Goal: Task Accomplishment & Management: Manage account settings

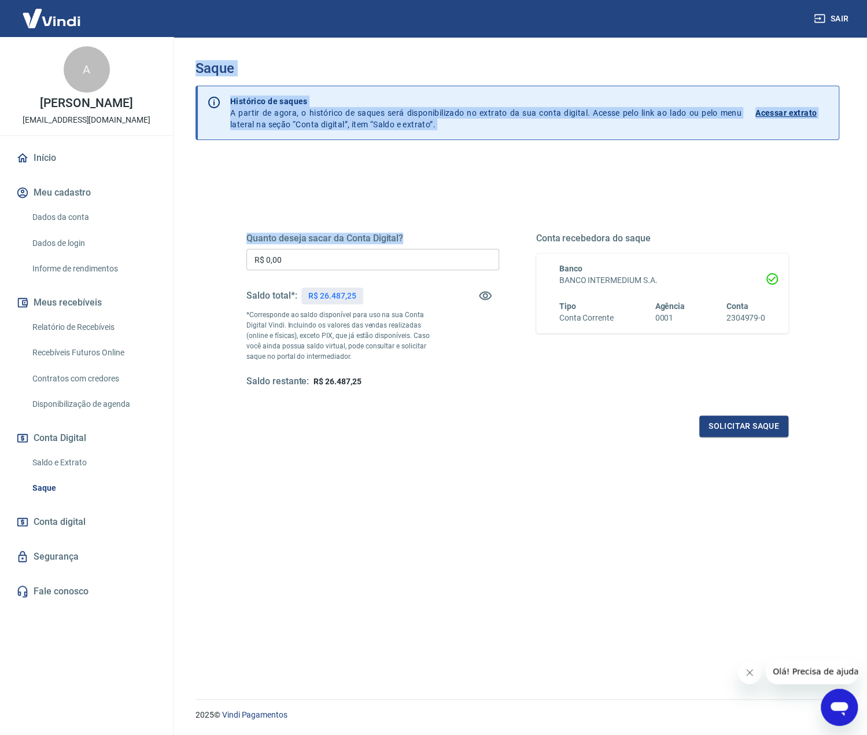
drag, startPoint x: 259, startPoint y: 245, endPoint x: -19, endPoint y: 244, distance: 277.7
click at [0, 244] on html "Sair A [PERSON_NAME] [EMAIL_ADDRESS][DOMAIN_NAME] Início Meu cadastro Dados da …" at bounding box center [433, 367] width 867 height 735
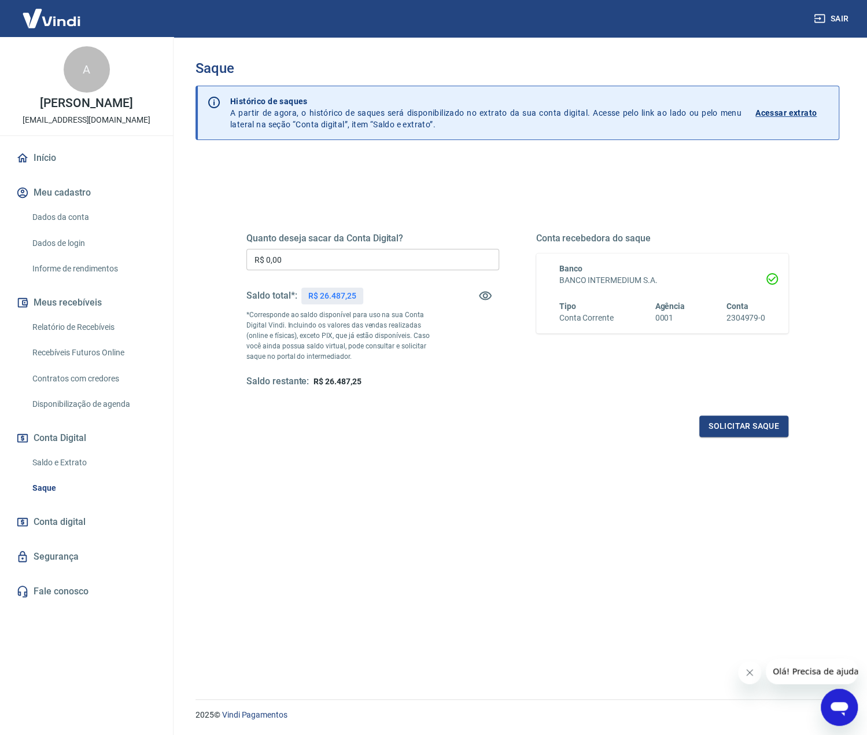
drag, startPoint x: 421, startPoint y: 490, endPoint x: 366, endPoint y: 336, distance: 164.0
click at [423, 480] on div "Quanto deseja sacar da Conta Digital? R$ 0,00 ​ Saldo total*: R$ 26.487,25 *Cor…" at bounding box center [518, 464] width 644 height 611
drag, startPoint x: 289, startPoint y: 259, endPoint x: 135, endPoint y: 246, distance: 154.5
click at [147, 247] on div "Sair A [PERSON_NAME] [EMAIL_ADDRESS][DOMAIN_NAME] Início Meu cadastro Dados da …" at bounding box center [433, 367] width 867 height 735
type input "R$ 26.487,25"
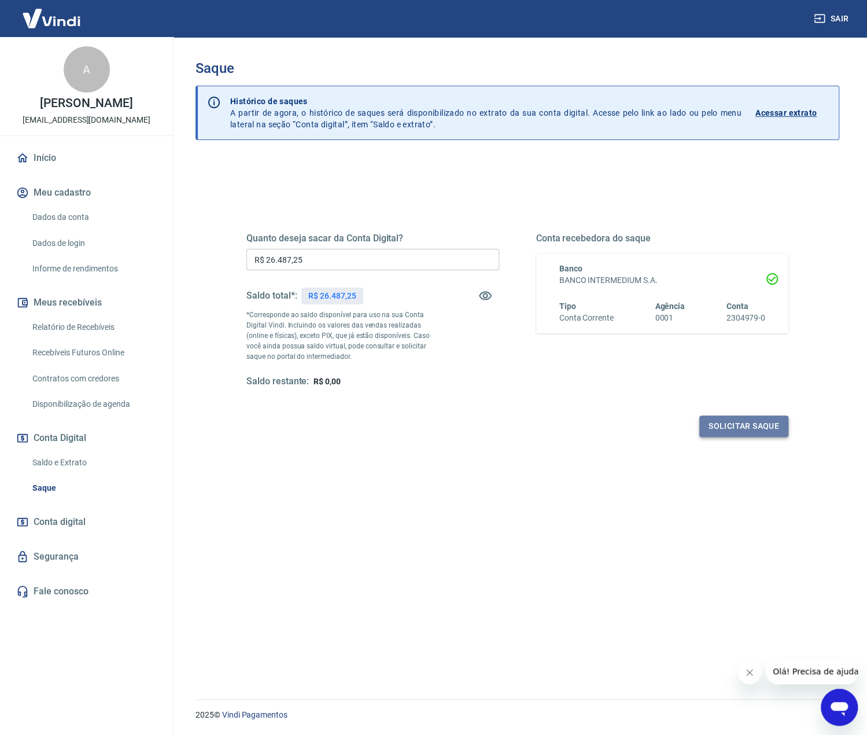
click at [779, 433] on button "Solicitar saque" at bounding box center [743, 425] width 89 height 21
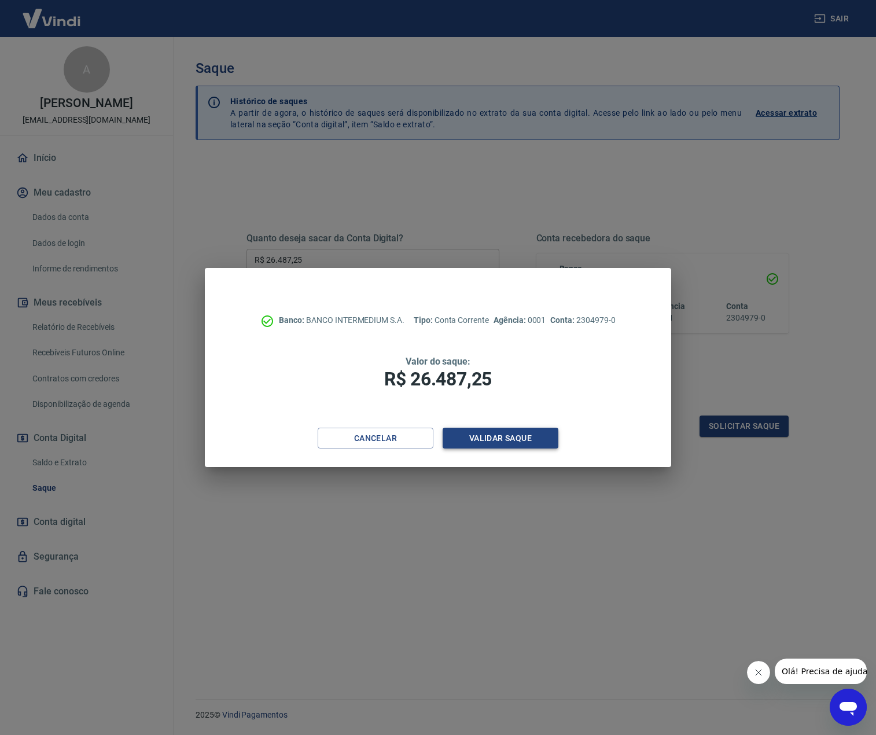
click at [502, 445] on button "Validar saque" at bounding box center [501, 438] width 116 height 21
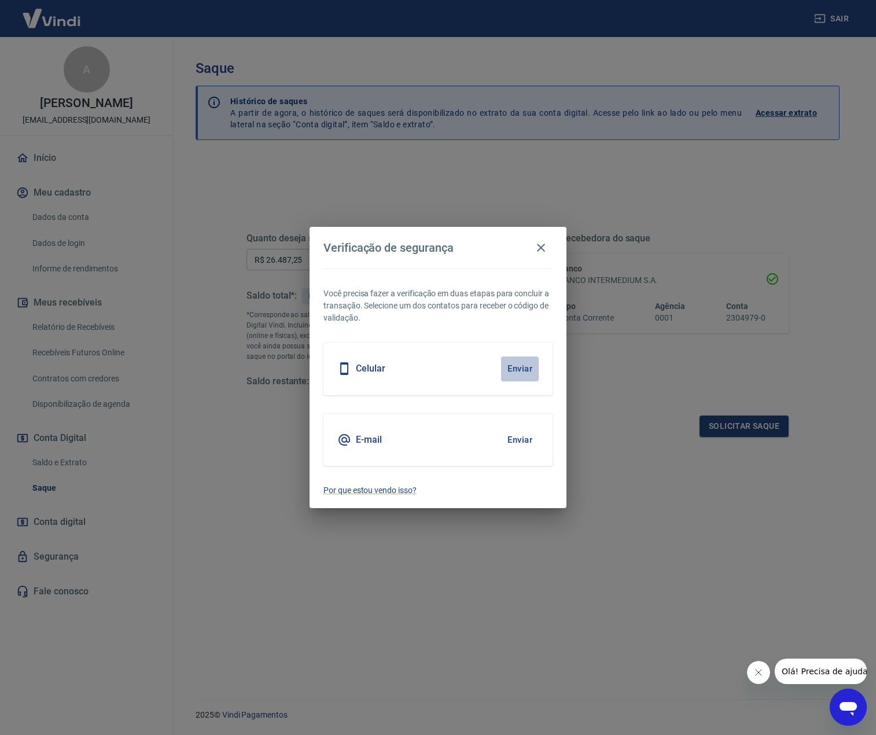
click at [522, 369] on button "Enviar" at bounding box center [520, 368] width 38 height 24
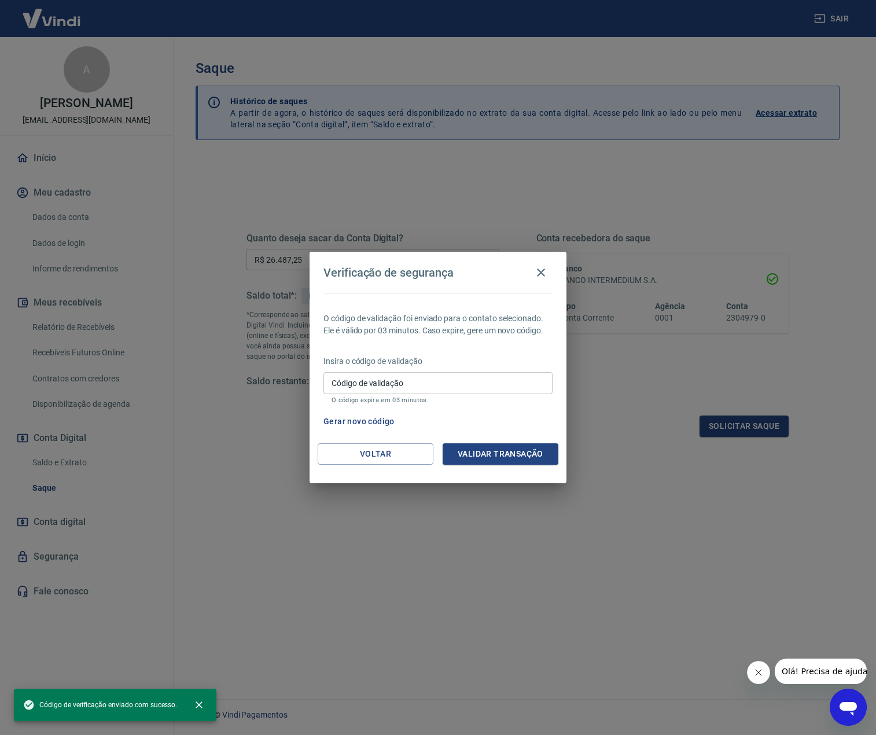
click at [358, 388] on input "Código de validação" at bounding box center [437, 382] width 229 height 21
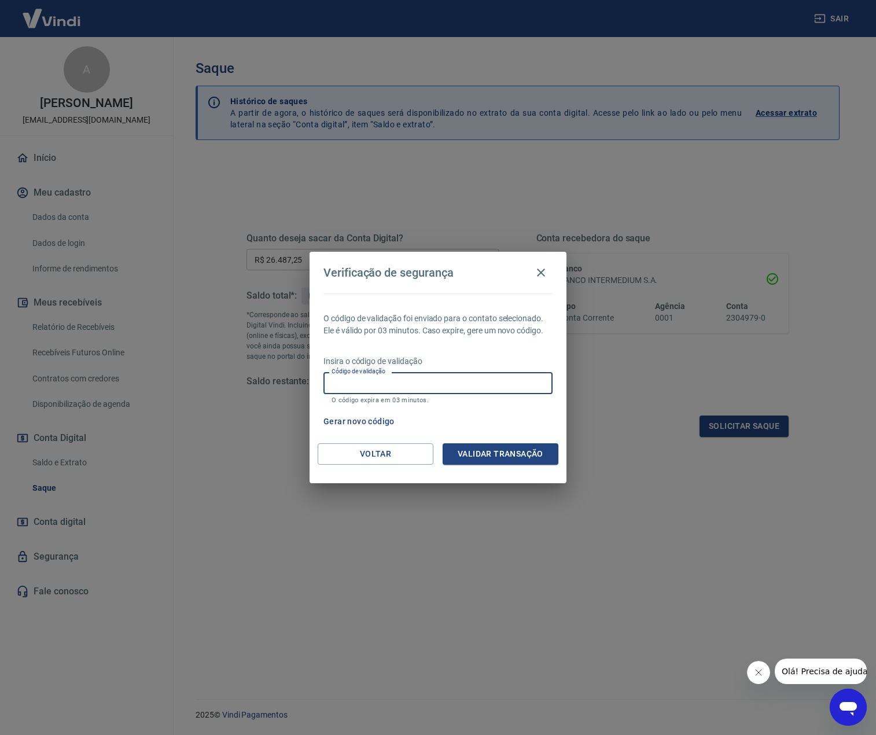
click at [352, 385] on input "Código de validação" at bounding box center [437, 382] width 229 height 21
type input "349091"
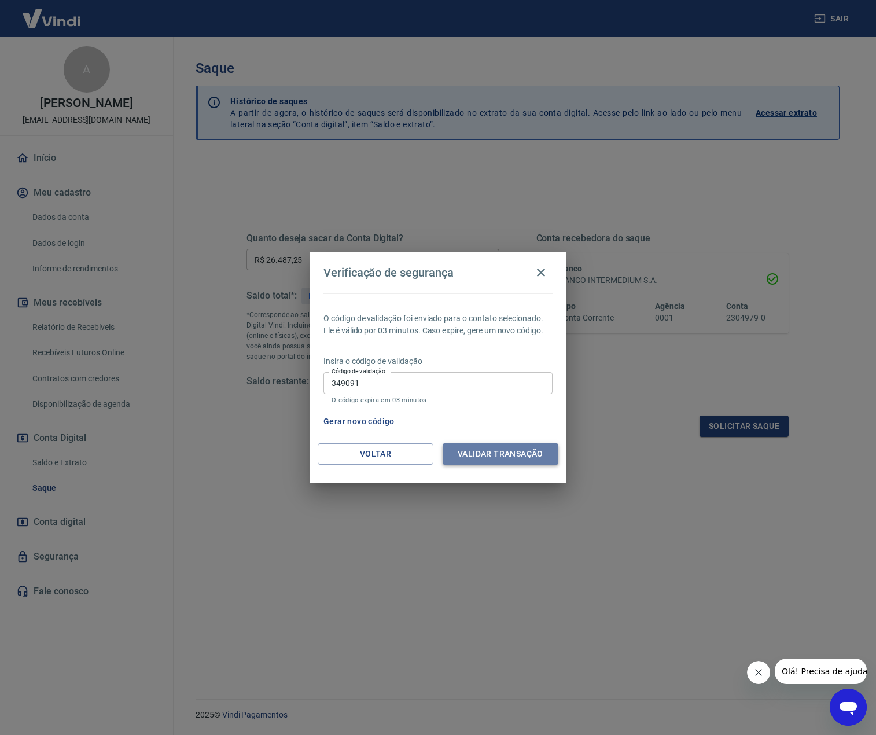
click at [482, 448] on button "Validar transação" at bounding box center [501, 453] width 116 height 21
